Goal: Task Accomplishment & Management: Complete application form

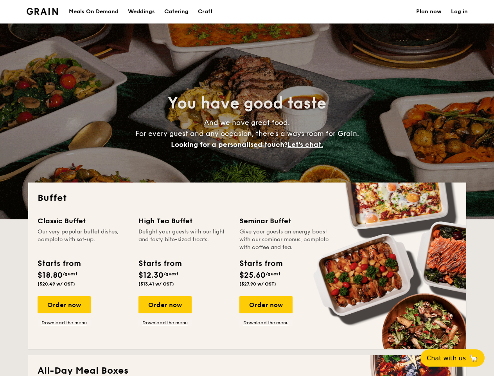
select select
click at [247, 188] on div "Buffet Classic Buffet Our very popular buffet dishes, complete with set-up. Sta…" at bounding box center [247, 265] width 438 height 166
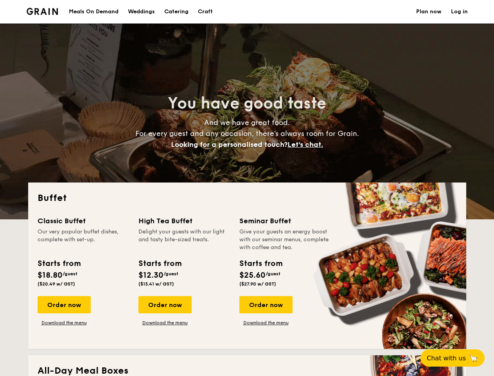
click at [459, 12] on link "Log in" at bounding box center [459, 11] width 17 height 23
click at [308, 144] on span "Let's chat." at bounding box center [306, 144] width 36 height 9
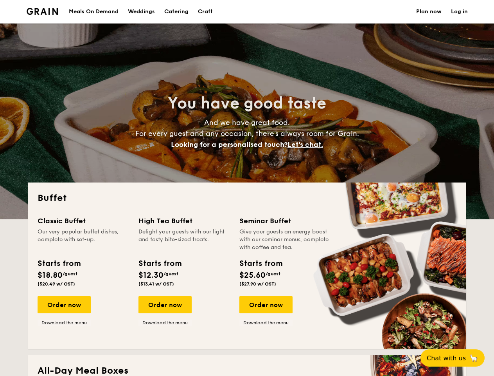
scroll to position [168, 0]
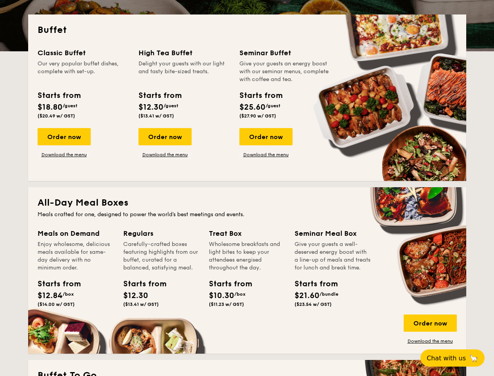
scroll to position [1343, 0]
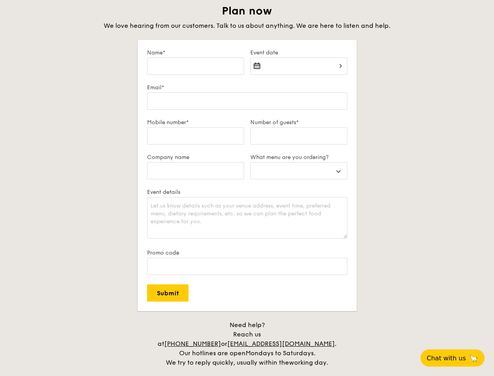
click at [165, 304] on form "Name* Event date Email* Mobile number* Number of guests* Company name What menu…" at bounding box center [247, 175] width 219 height 271
click at [266, 304] on form "Name* Event date Email* Mobile number* Number of guests* Company name What menu…" at bounding box center [247, 175] width 219 height 271
click at [457, 358] on span "Chat with us" at bounding box center [446, 357] width 39 height 7
